Goal: Transaction & Acquisition: Purchase product/service

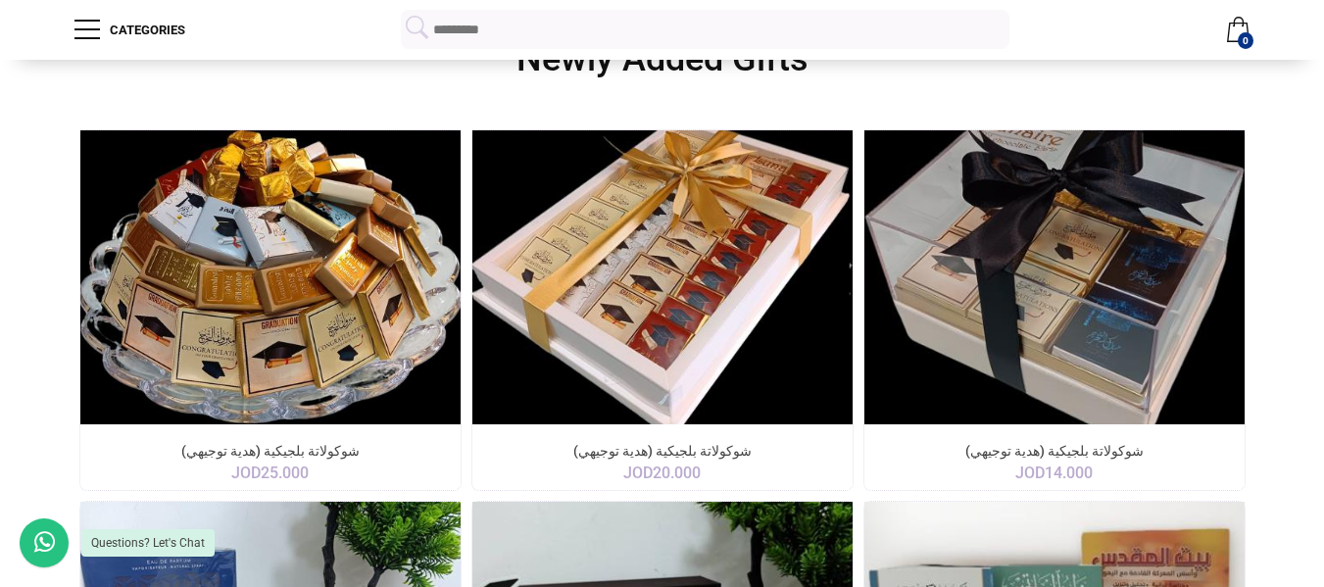
scroll to position [360, 0]
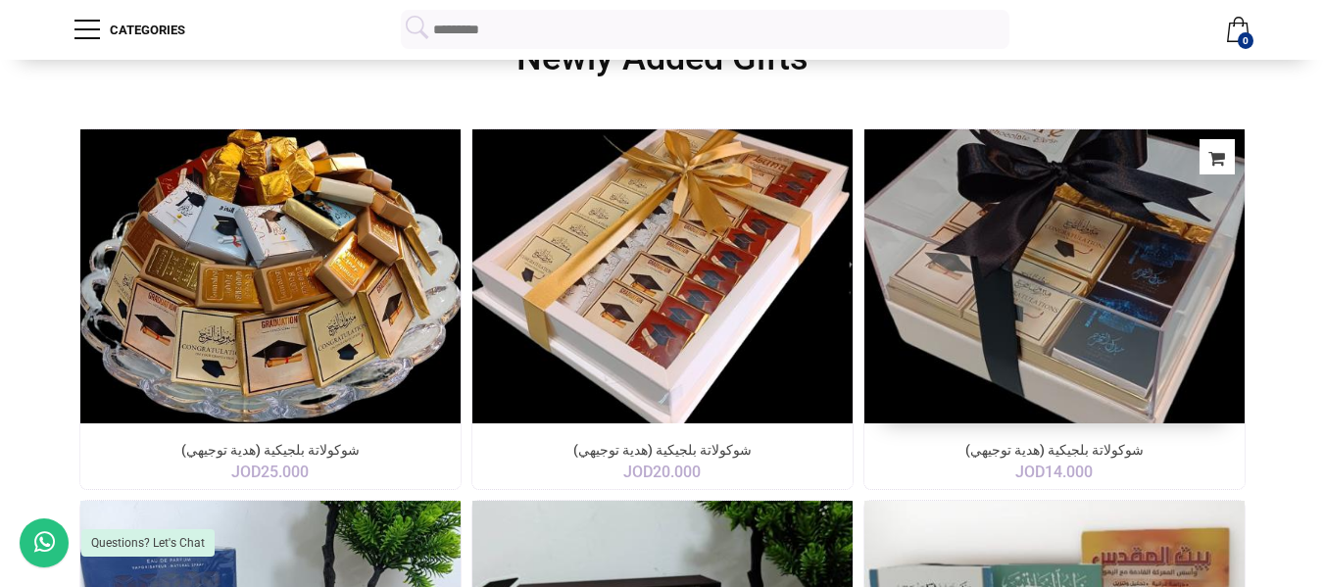
click at [941, 320] on img at bounding box center [1054, 277] width 399 height 309
click at [889, 318] on img at bounding box center [1054, 277] width 399 height 309
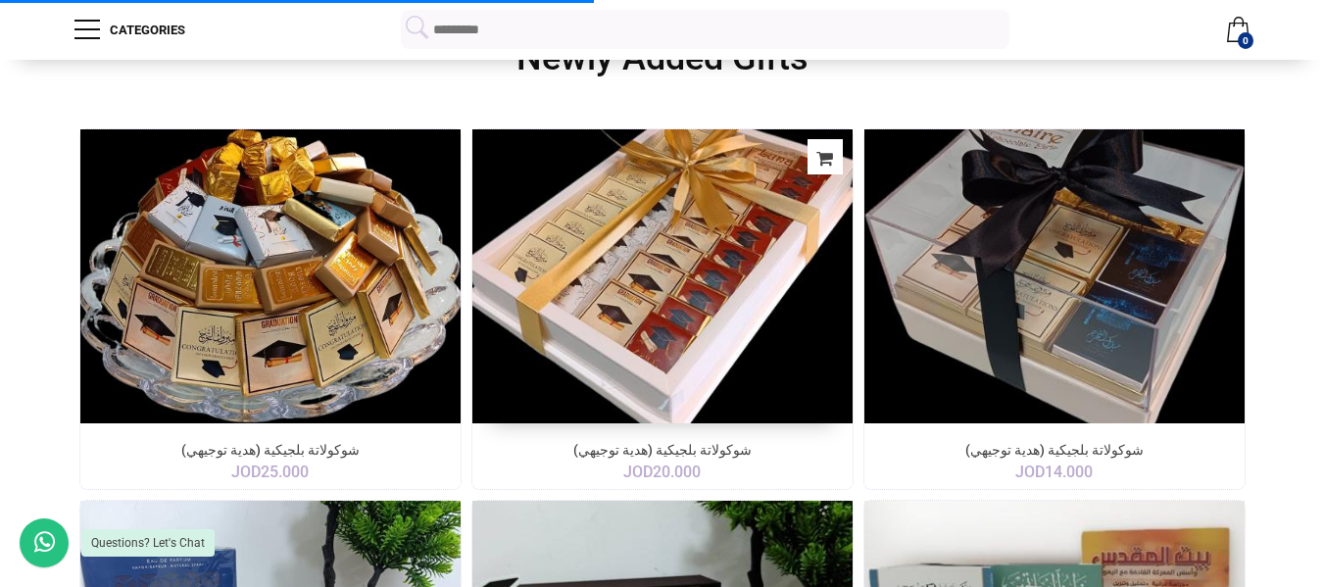
click at [690, 324] on img at bounding box center [662, 277] width 399 height 309
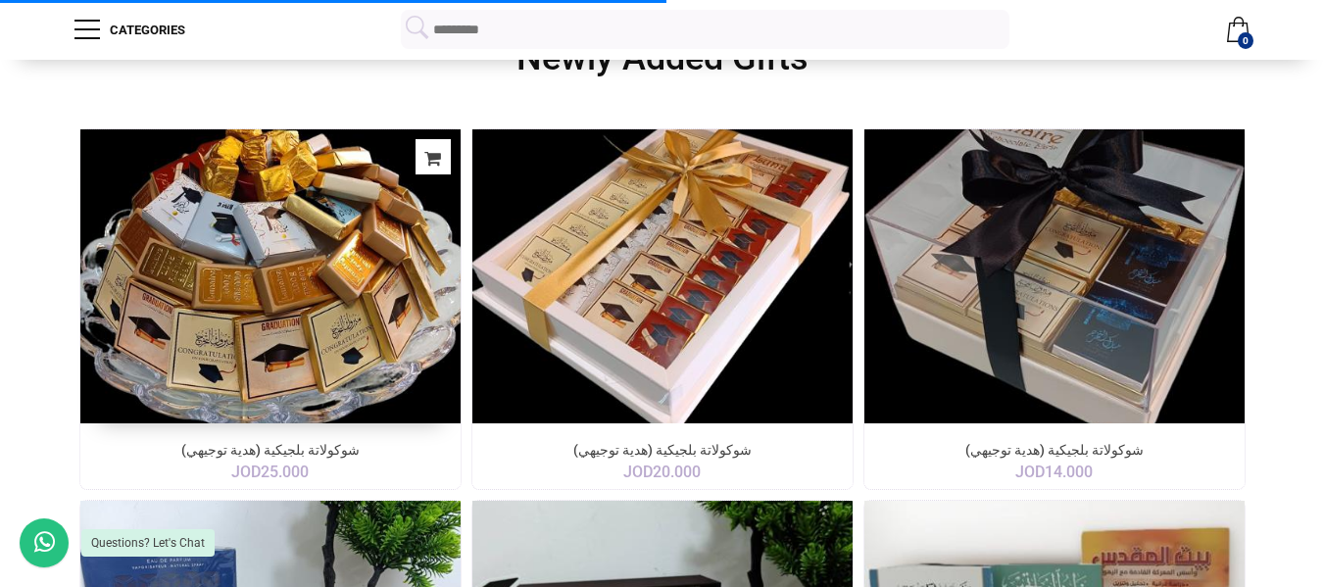
click at [355, 352] on img at bounding box center [270, 277] width 399 height 309
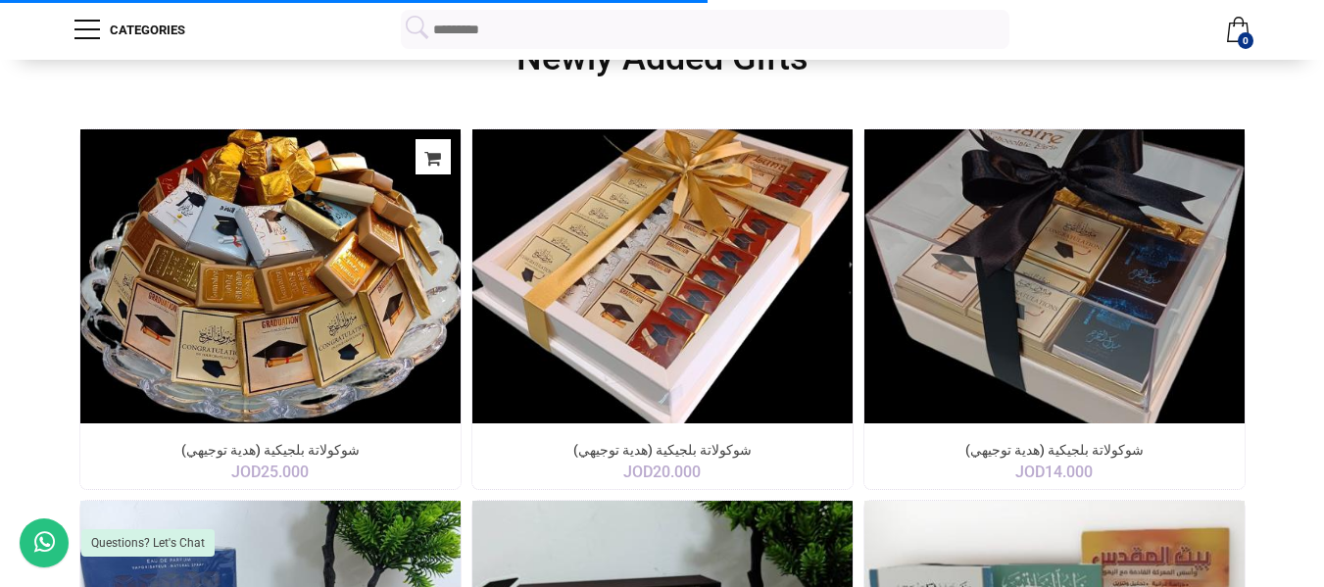
scroll to position [779, 0]
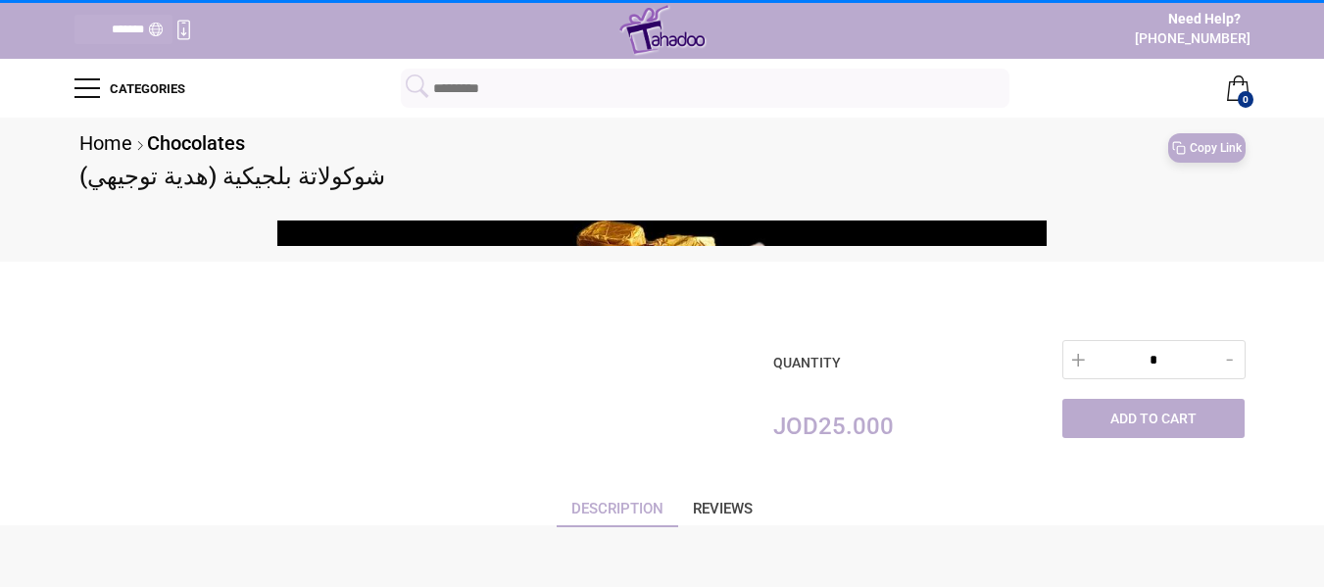
click at [408, 360] on div at bounding box center [365, 392] width 595 height 143
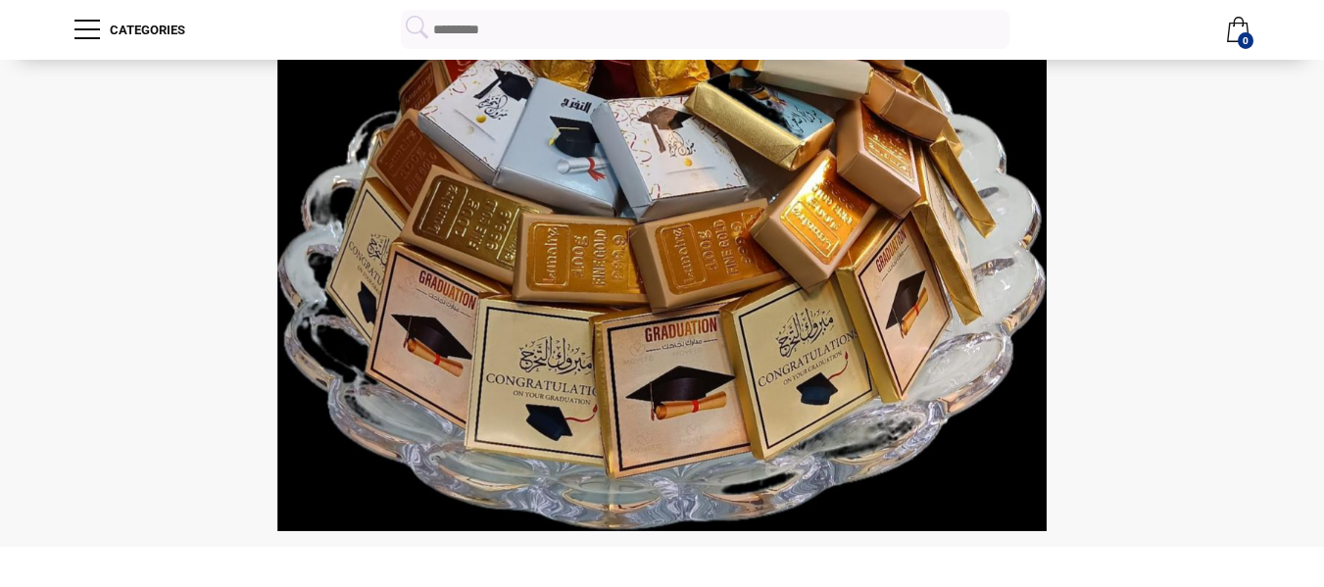
scroll to position [217, 0]
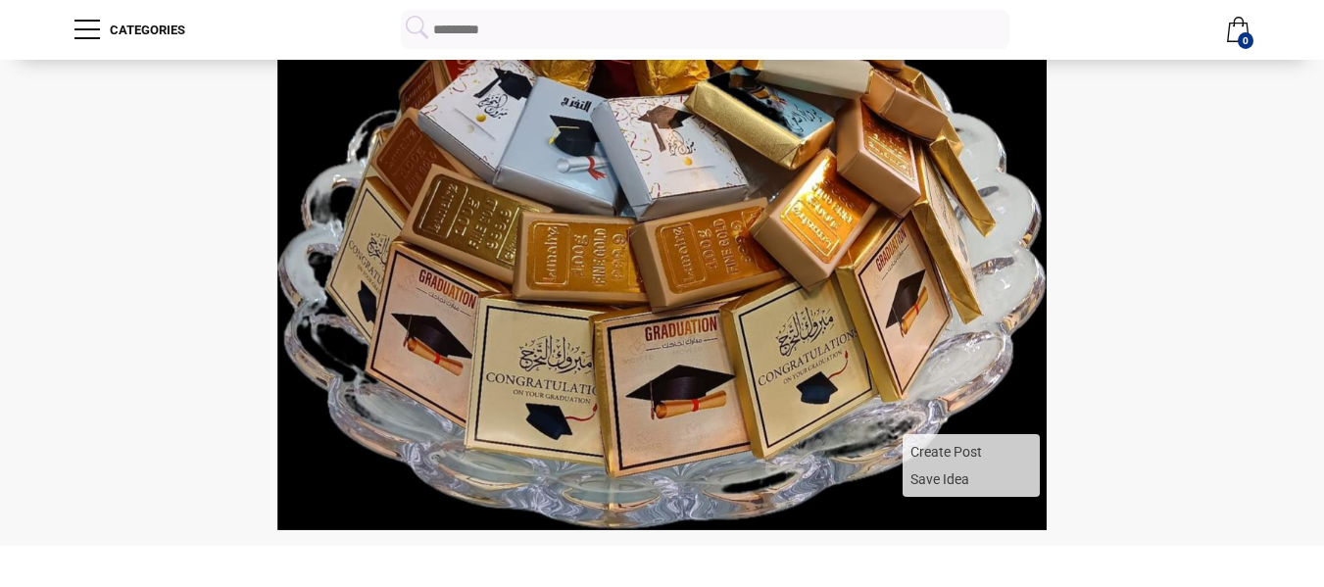
click at [1008, 512] on span at bounding box center [1009, 515] width 66 height 24
click at [946, 456] on span "Create Post" at bounding box center [971, 451] width 129 height 27
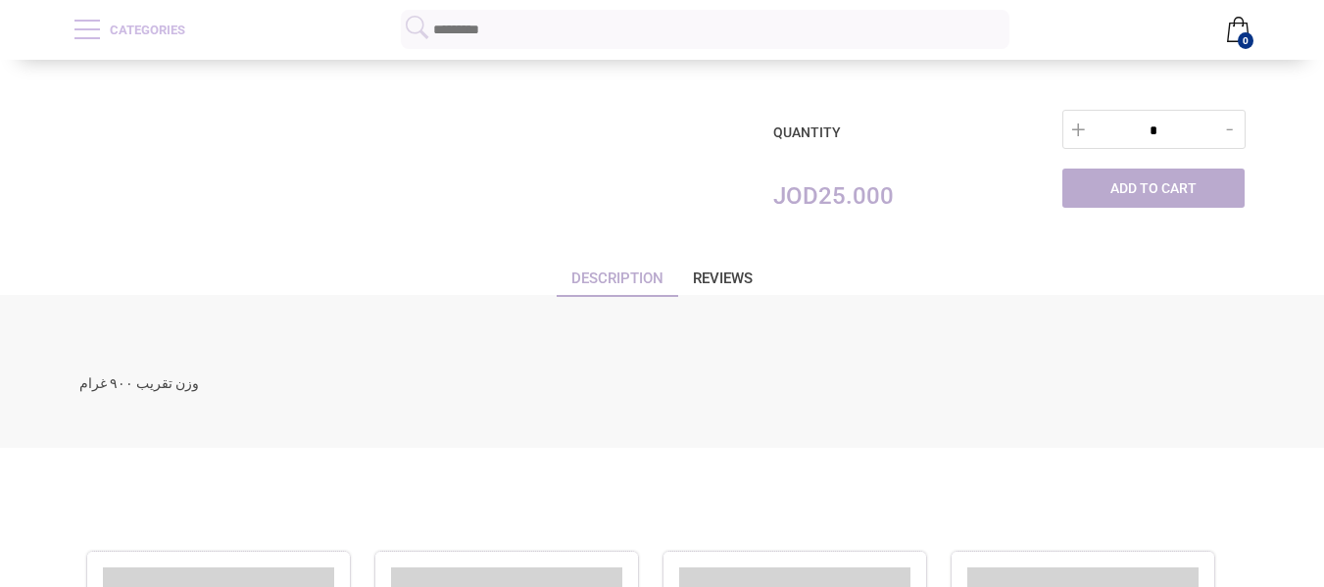
scroll to position [776, 0]
